Goal: Information Seeking & Learning: Learn about a topic

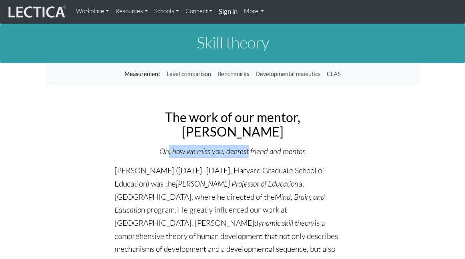
drag, startPoint x: 169, startPoint y: 152, endPoint x: 246, endPoint y: 155, distance: 77.3
click at [247, 155] on icon "Oh, how we miss you, dearest friend and mentor." at bounding box center [232, 151] width 146 height 10
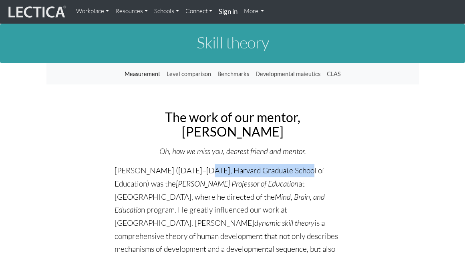
drag, startPoint x: 198, startPoint y: 169, endPoint x: 291, endPoint y: 167, distance: 92.9
click at [292, 167] on p "[PERSON_NAME] ([DATE]–[DATE], Harvard Graduate School of Education) was the [PE…" at bounding box center [232, 262] width 236 height 196
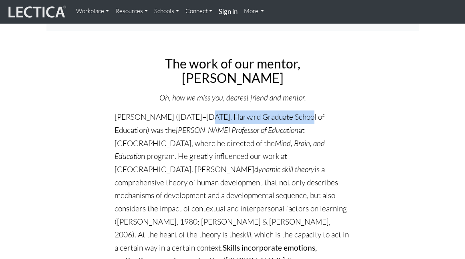
scroll to position [57, 0]
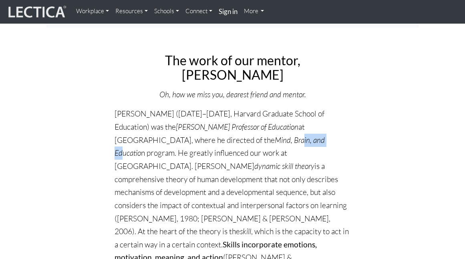
drag, startPoint x: 260, startPoint y: 139, endPoint x: 293, endPoint y: 141, distance: 32.5
click at [292, 141] on icon "Mind, Brain, and Educatio" at bounding box center [219, 146] width 210 height 23
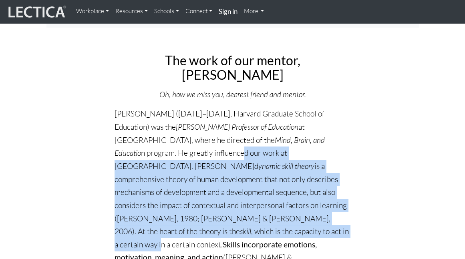
drag, startPoint x: 180, startPoint y: 152, endPoint x: 312, endPoint y: 218, distance: 147.9
click at [312, 218] on p "[PERSON_NAME] ([DATE]–[DATE], Harvard Graduate School of Education) was the [PE…" at bounding box center [232, 205] width 236 height 196
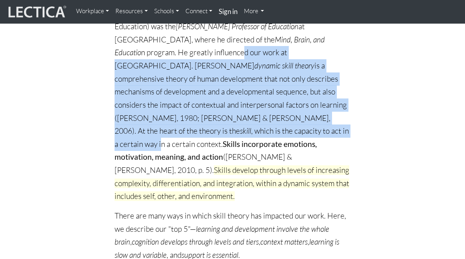
scroll to position [176, 0]
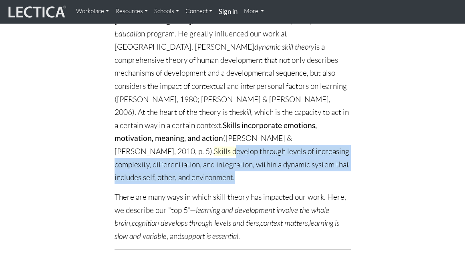
drag, startPoint x: 238, startPoint y: 123, endPoint x: 291, endPoint y: 150, distance: 59.4
click at [291, 150] on p "[PERSON_NAME] ([DATE]–[DATE], Harvard Graduate School of Education) was the [PE…" at bounding box center [232, 86] width 236 height 196
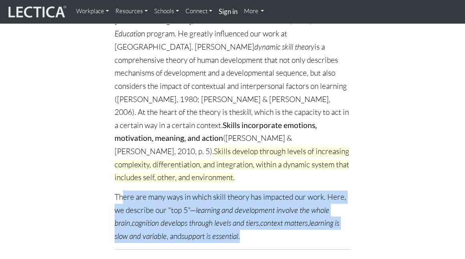
drag, startPoint x: 121, startPoint y: 173, endPoint x: 360, endPoint y: 206, distance: 241.2
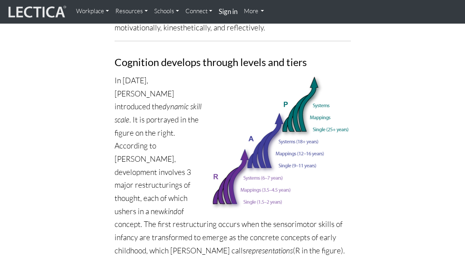
scroll to position [477, 0]
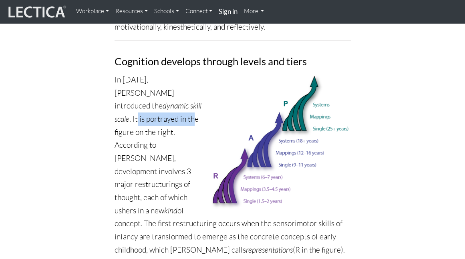
drag, startPoint x: 137, startPoint y: 81, endPoint x: 195, endPoint y: 83, distance: 58.1
click at [195, 83] on p "In [DATE], [PERSON_NAME] introduced the dynamic skill scale . It is portrayed i…" at bounding box center [232, 229] width 236 height 313
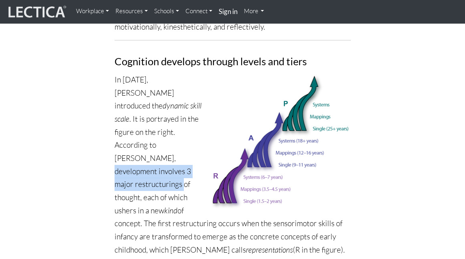
drag, startPoint x: 118, startPoint y: 122, endPoint x: 189, endPoint y: 128, distance: 71.2
click at [189, 129] on p "In [DATE], [PERSON_NAME] introduced the dynamic skill scale . It is portrayed i…" at bounding box center [232, 229] width 236 height 313
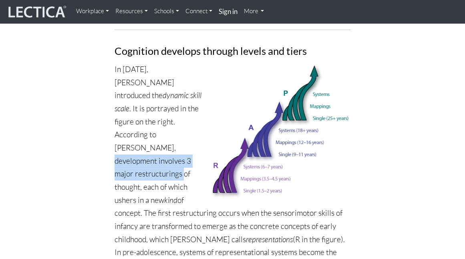
scroll to position [496, 0]
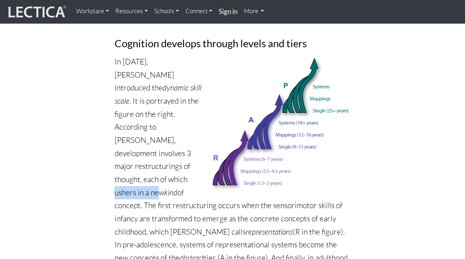
drag, startPoint x: 119, startPoint y: 138, endPoint x: 167, endPoint y: 138, distance: 47.6
click at [167, 138] on p "In [DATE], [PERSON_NAME] introduced the dynamic skill scale . It is portrayed i…" at bounding box center [232, 211] width 236 height 313
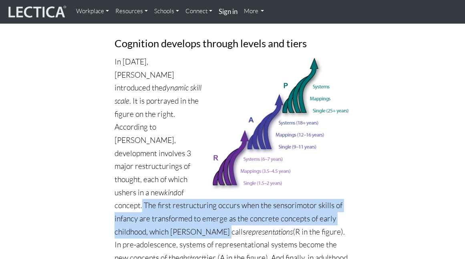
drag, startPoint x: 141, startPoint y: 153, endPoint x: 327, endPoint y: 188, distance: 189.7
click at [327, 188] on p "In [DATE], [PERSON_NAME] introduced the dynamic skill scale . It is portrayed i…" at bounding box center [232, 211] width 236 height 313
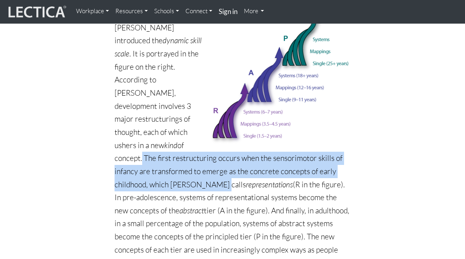
scroll to position [561, 0]
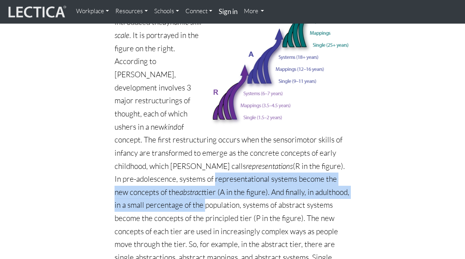
drag, startPoint x: 112, startPoint y: 152, endPoint x: 353, endPoint y: 160, distance: 241.1
click at [247, 166] on p "In [DATE], [PERSON_NAME] introduced the dynamic skill scale . It is portrayed i…" at bounding box center [232, 146] width 236 height 313
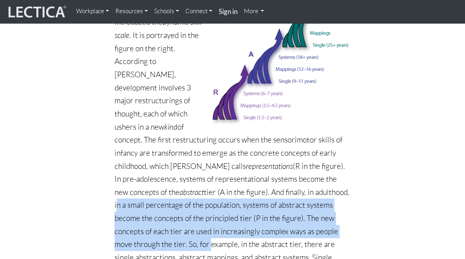
drag, startPoint x: 247, startPoint y: 166, endPoint x: 358, endPoint y: 203, distance: 116.4
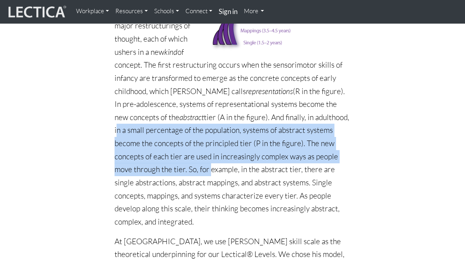
scroll to position [646, 0]
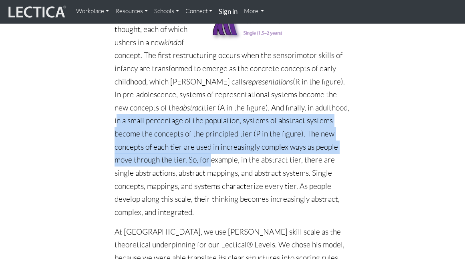
drag, startPoint x: 152, startPoint y: 130, endPoint x: 348, endPoint y: 173, distance: 201.3
click at [348, 173] on p "In [DATE], [PERSON_NAME] introduced the dynamic skill scale . It is portrayed i…" at bounding box center [232, 61] width 236 height 313
click at [301, 161] on p "In [DATE], [PERSON_NAME] introduced the dynamic skill scale . It is portrayed i…" at bounding box center [232, 61] width 236 height 313
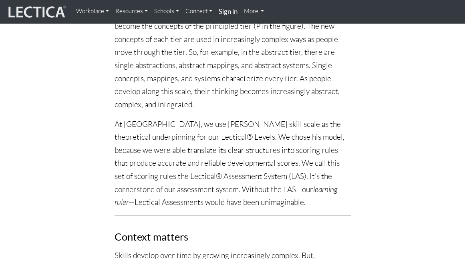
scroll to position [777, 0]
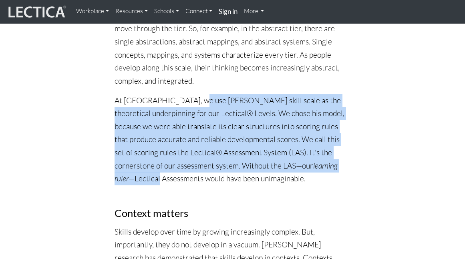
drag, startPoint x: 185, startPoint y: 58, endPoint x: 363, endPoint y: 126, distance: 190.6
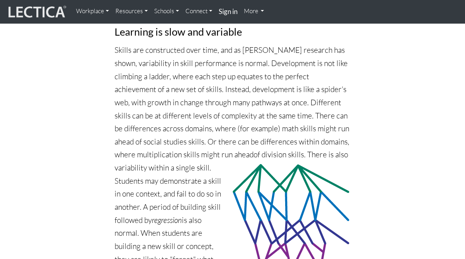
scroll to position [1219, 0]
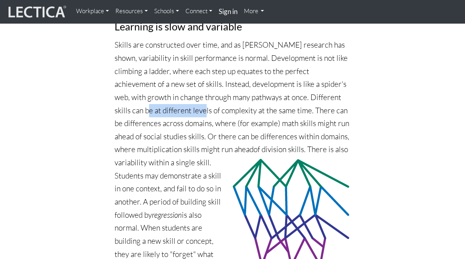
drag, startPoint x: 150, startPoint y: 72, endPoint x: 204, endPoint y: 76, distance: 53.8
click at [205, 76] on p "Skills are constructed over time, and as [PERSON_NAME] research has shown, vari…" at bounding box center [232, 162] width 236 height 248
drag, startPoint x: 213, startPoint y: 95, endPoint x: 259, endPoint y: 244, distance: 155.5
click at [259, 244] on p "Skills are constructed over time, and as [PERSON_NAME] research has shown, vari…" at bounding box center [232, 162] width 236 height 248
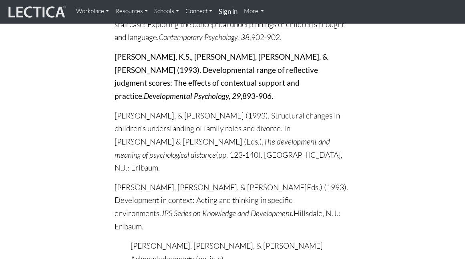
scroll to position [7304, 0]
